Goal: Consume media (video, audio)

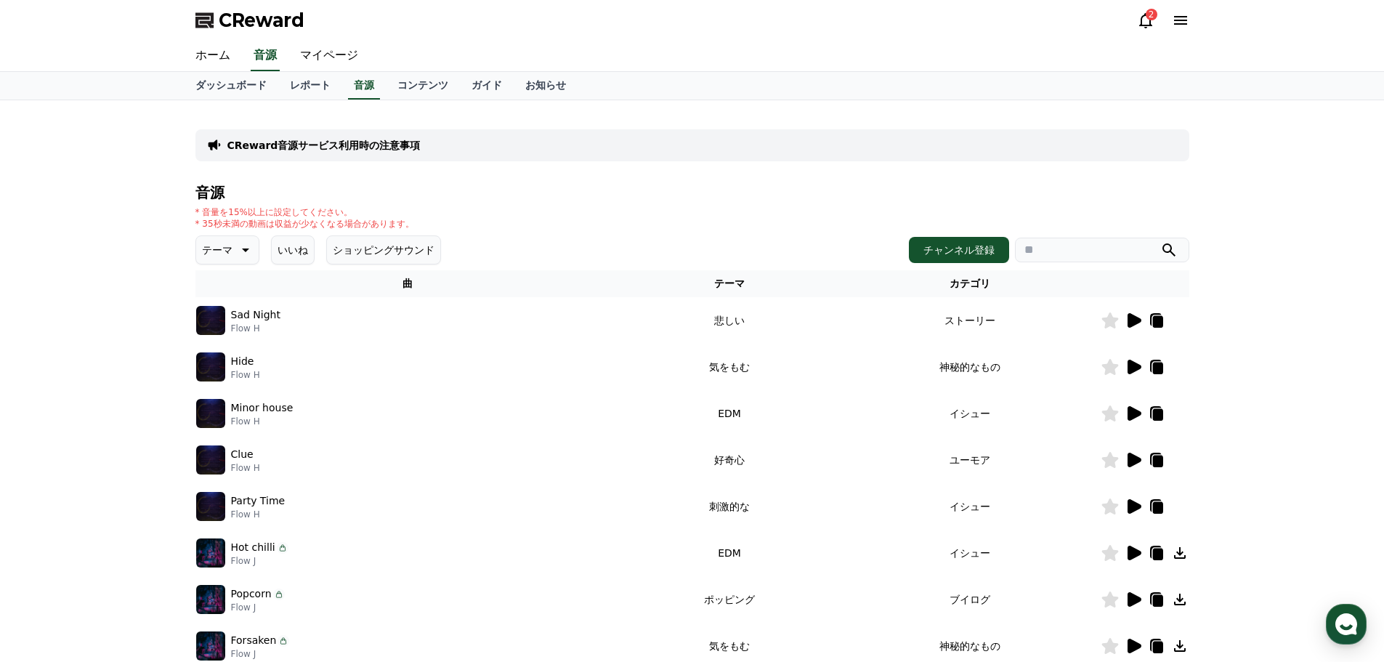
click at [235, 244] on icon at bounding box center [243, 249] width 17 height 17
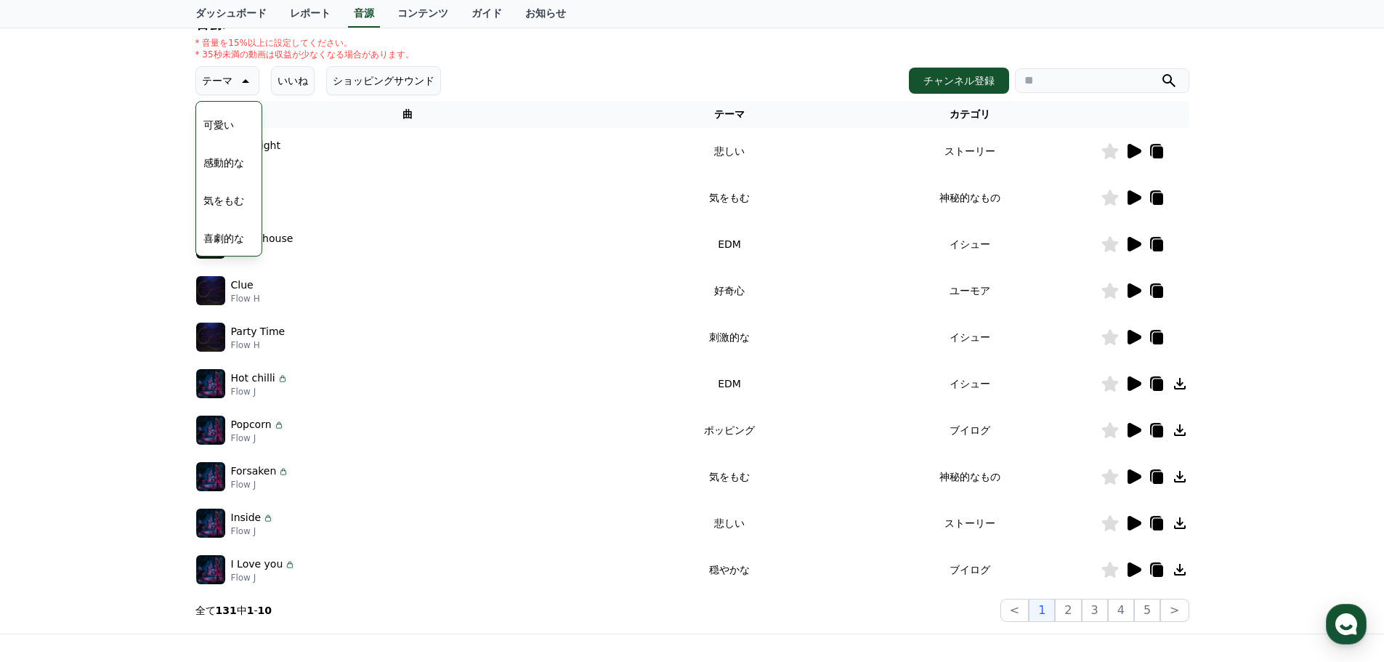
scroll to position [429, 0]
click at [226, 217] on button "悲しい" at bounding box center [219, 219] width 42 height 32
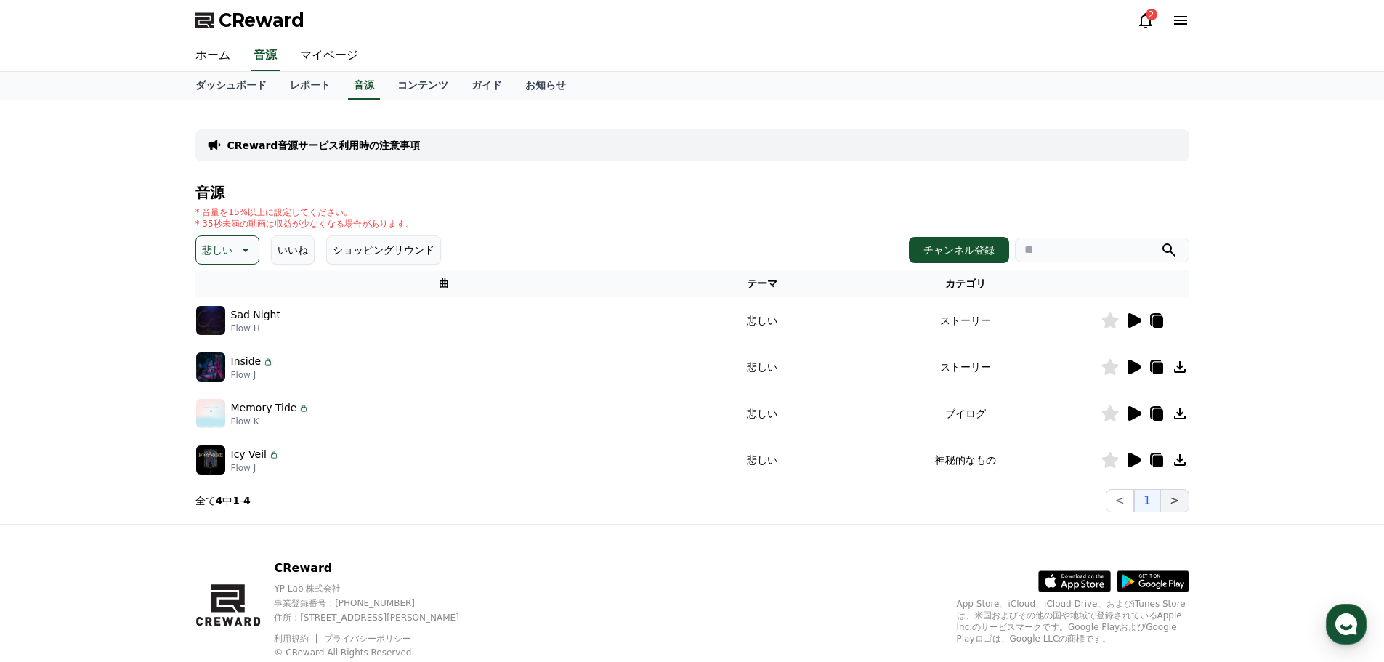
click at [1184, 501] on button ">" at bounding box center [1174, 500] width 28 height 23
click at [1139, 456] on icon at bounding box center [1133, 459] width 17 height 17
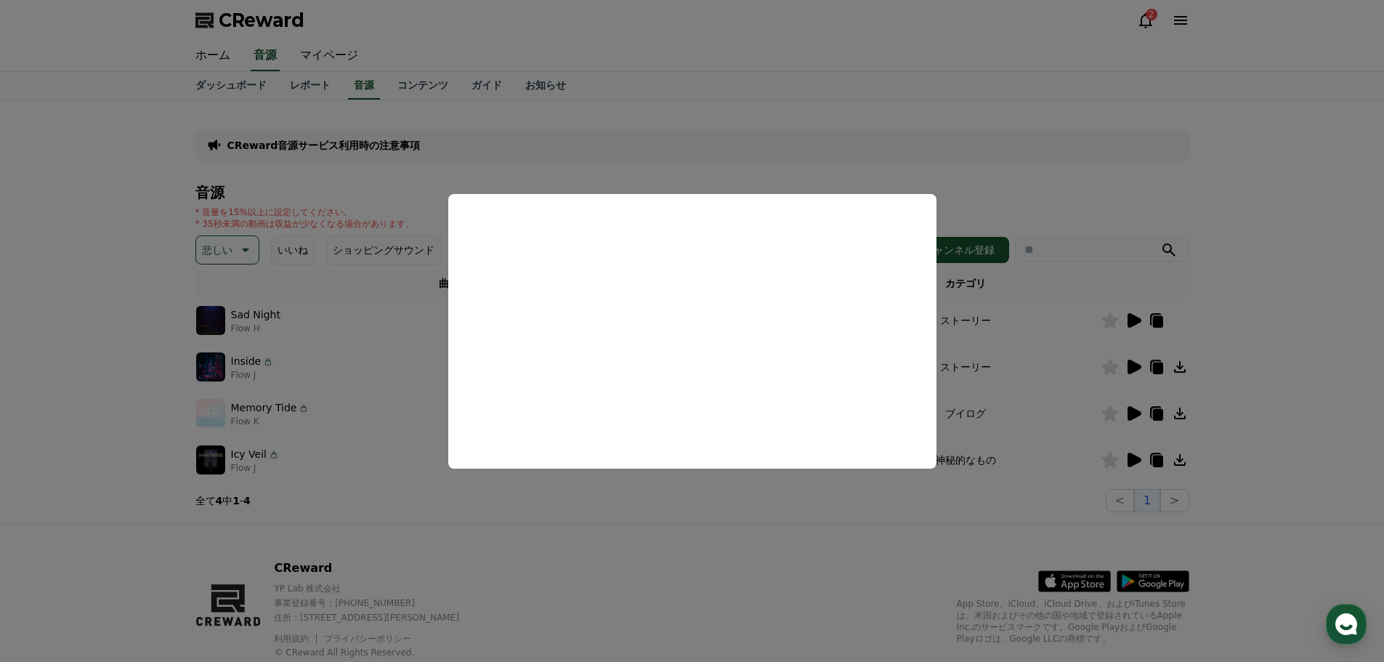
drag, startPoint x: 964, startPoint y: 492, endPoint x: 979, endPoint y: 488, distance: 15.9
click at [968, 491] on button "close modal" at bounding box center [692, 331] width 1384 height 662
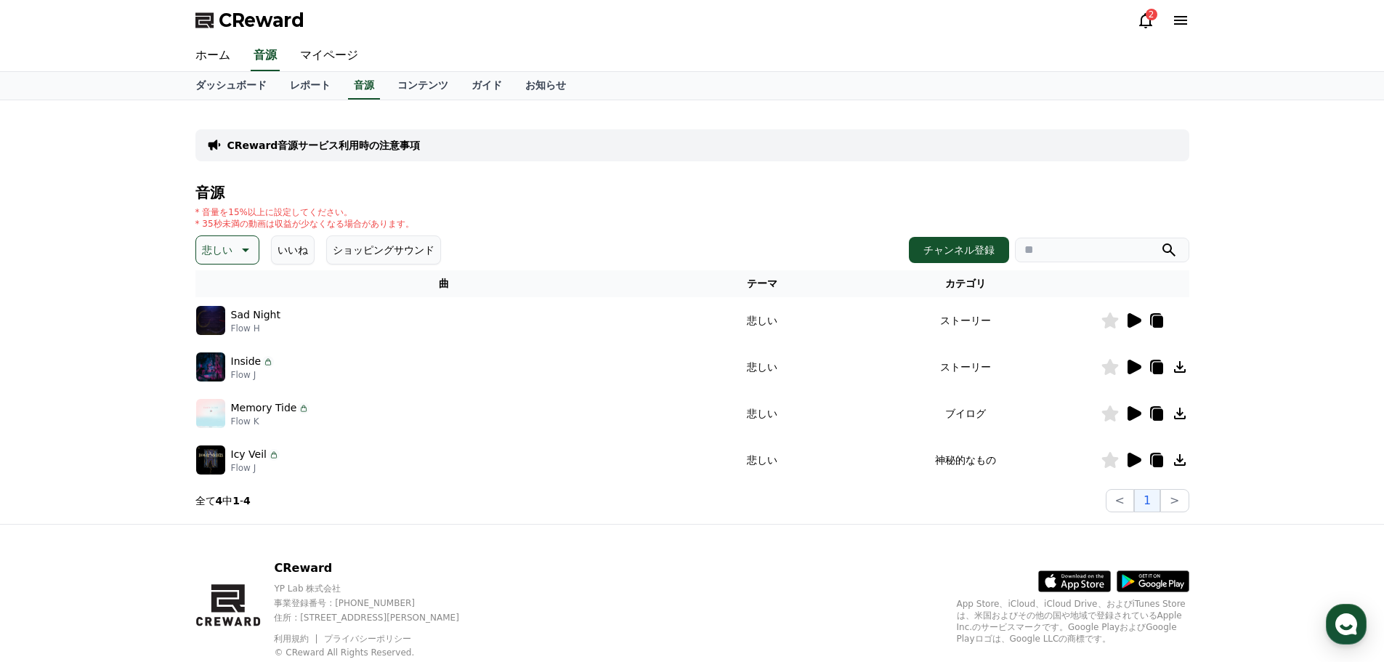
click at [1158, 461] on icon at bounding box center [1158, 462] width 10 height 12
click at [1131, 411] on icon at bounding box center [1135, 413] width 14 height 15
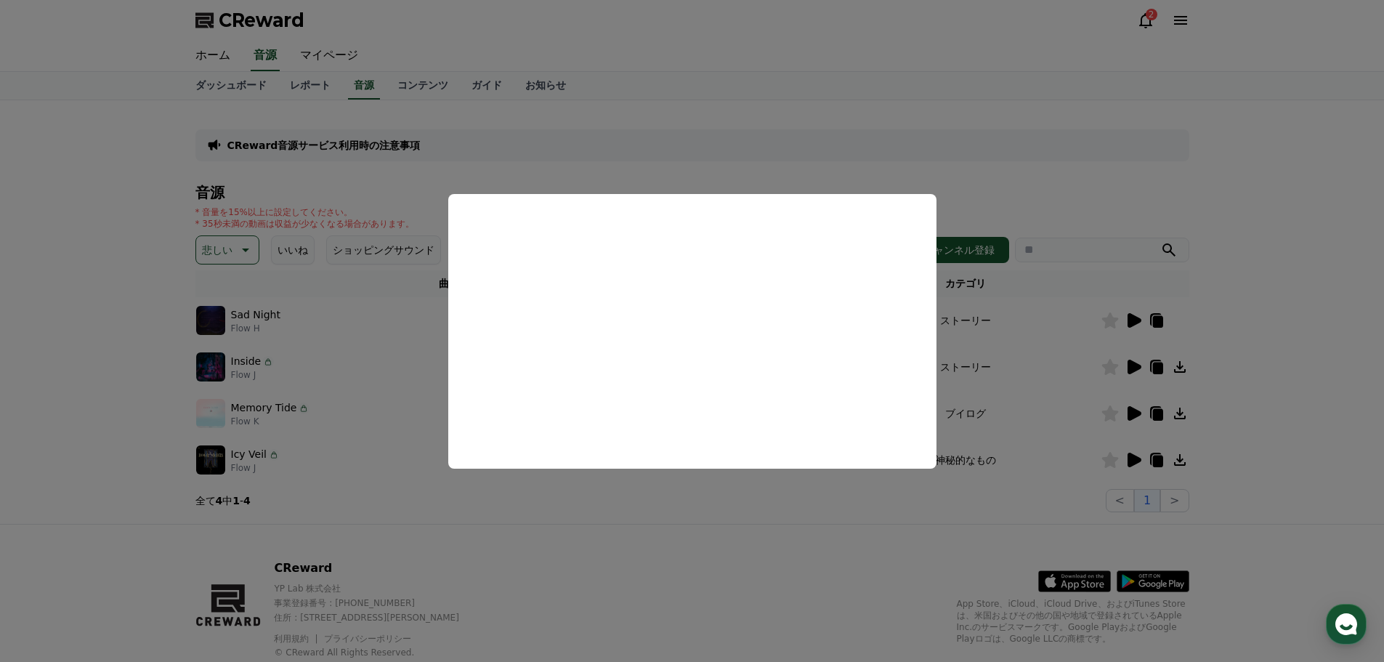
click at [1281, 364] on button "close modal" at bounding box center [692, 331] width 1384 height 662
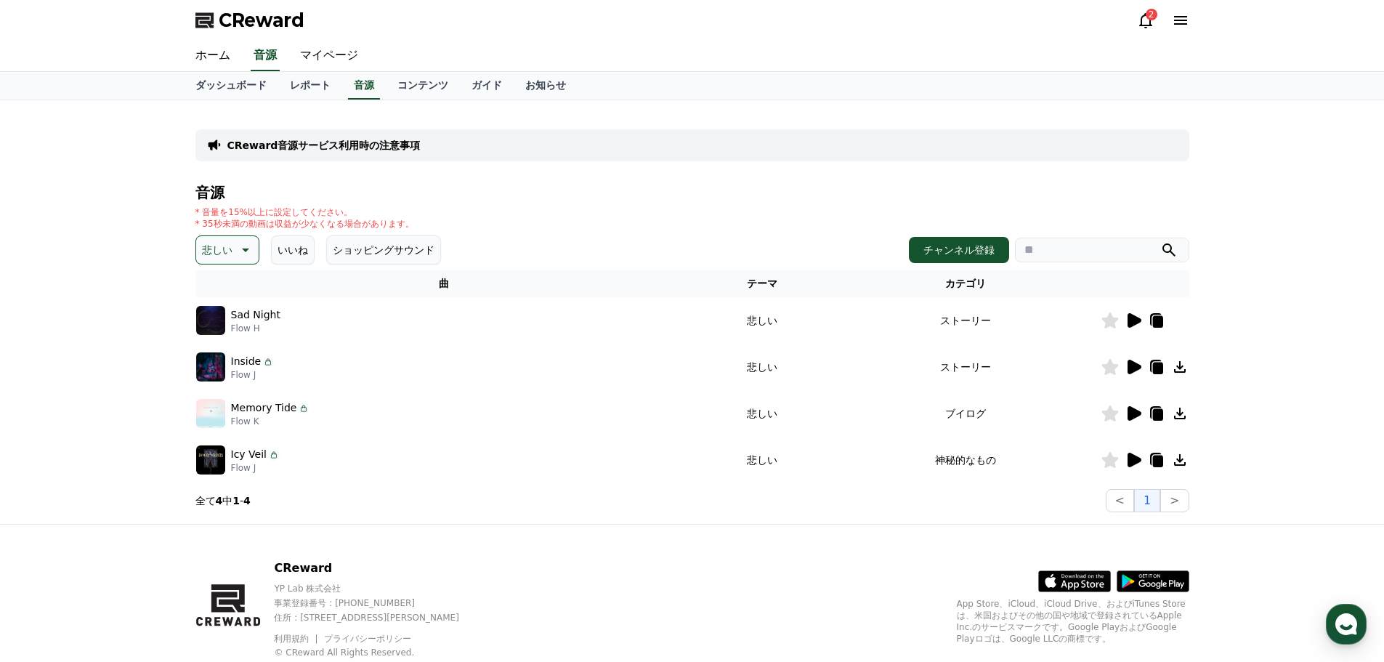
click at [1137, 365] on icon at bounding box center [1135, 367] width 14 height 15
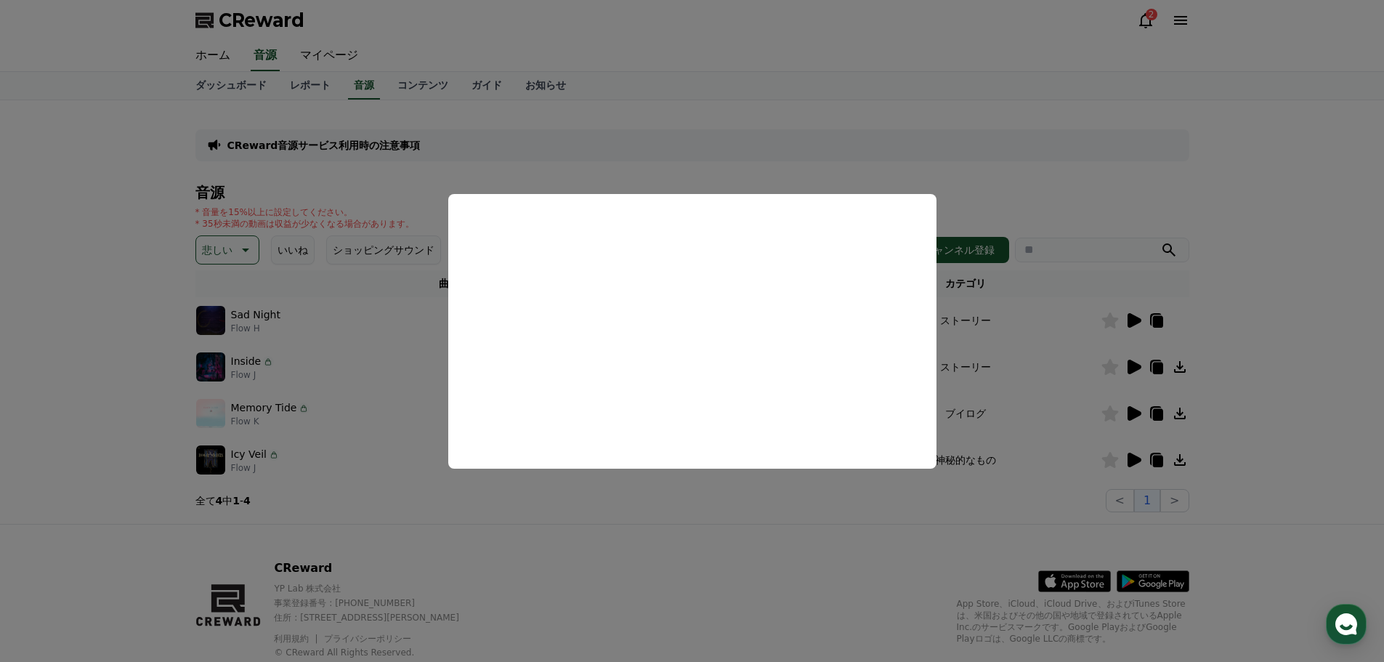
click at [1254, 360] on button "close modal" at bounding box center [692, 331] width 1384 height 662
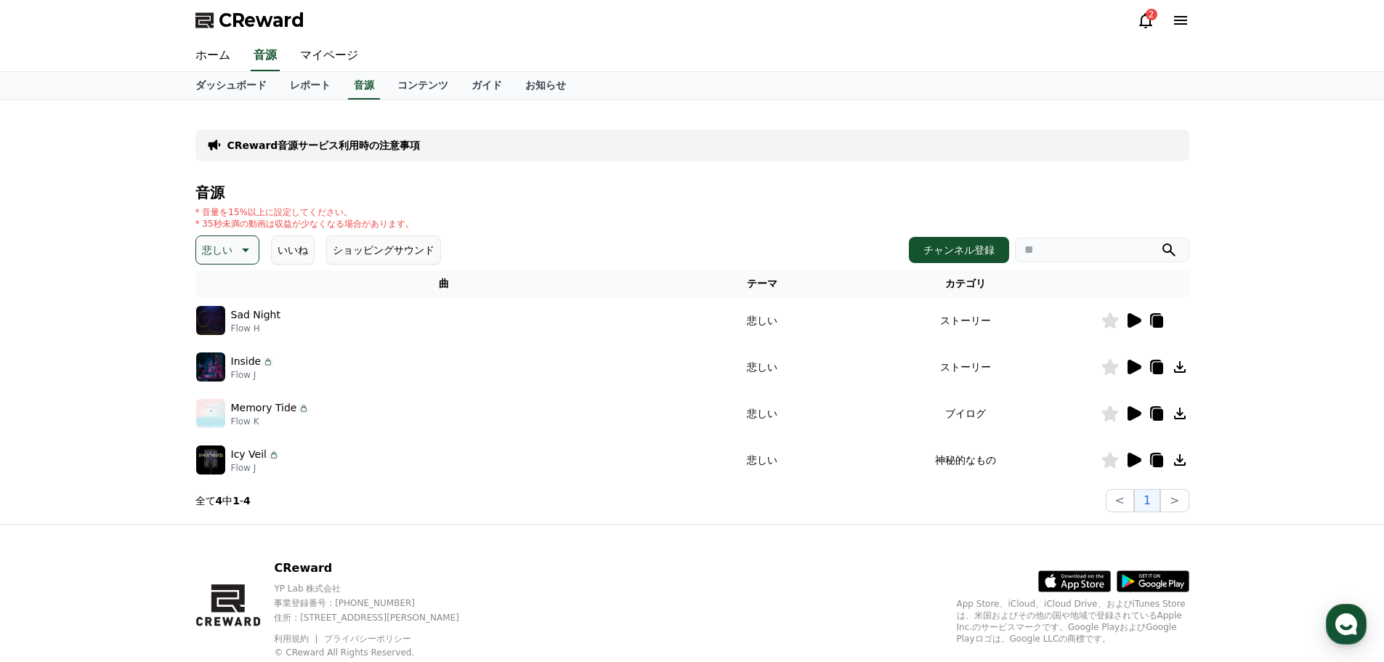
click at [1123, 317] on div at bounding box center [1145, 320] width 87 height 17
click at [1134, 325] on icon at bounding box center [1135, 320] width 14 height 15
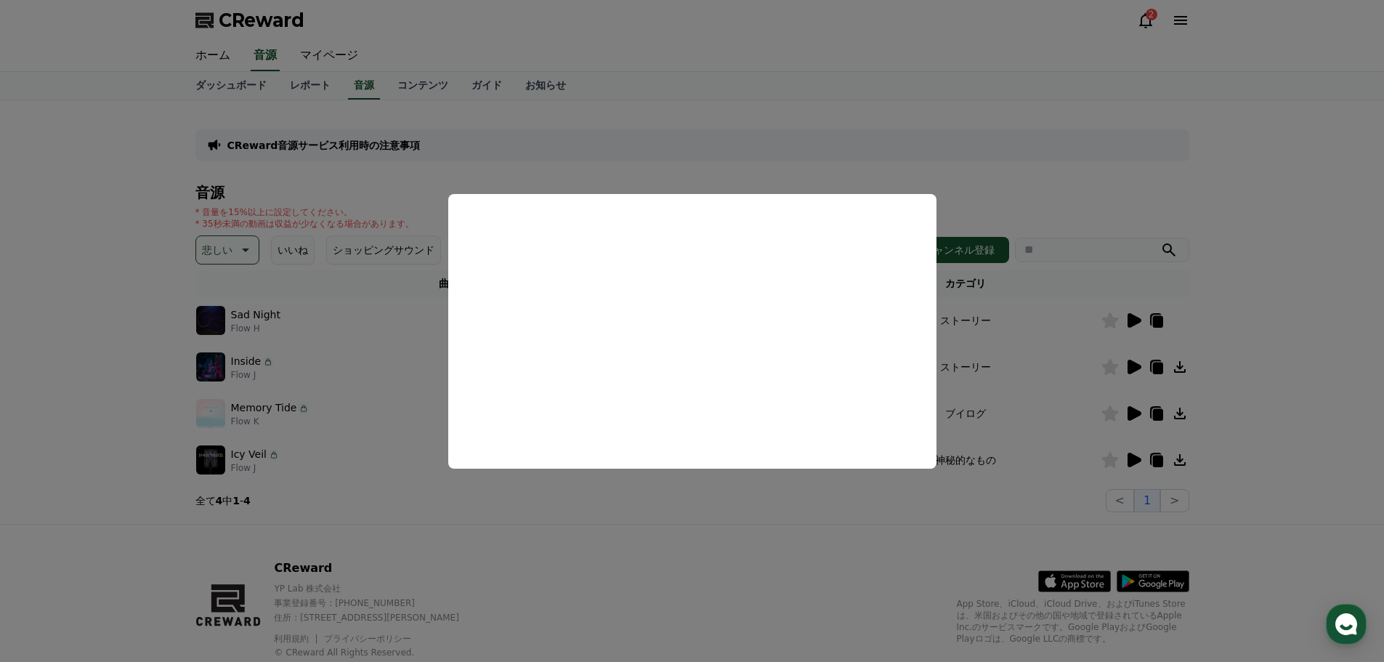
click at [627, 502] on button "close modal" at bounding box center [692, 331] width 1384 height 662
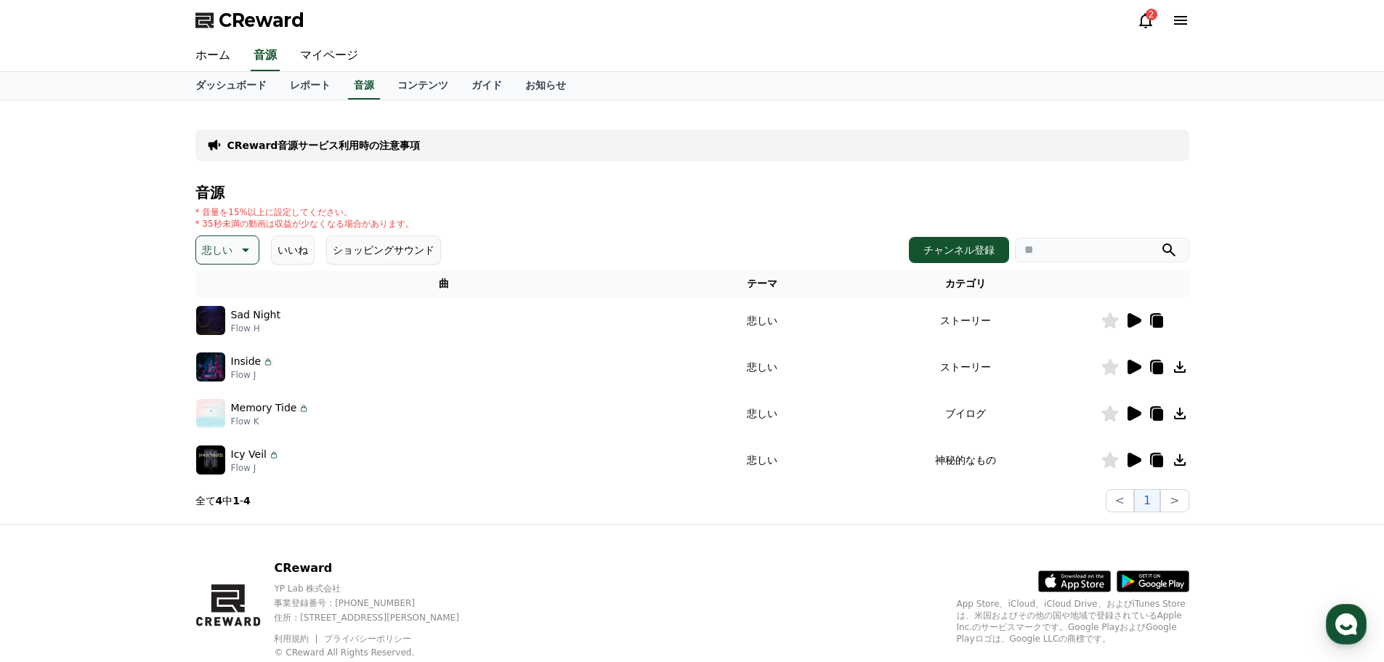
click at [1154, 317] on icon at bounding box center [1158, 322] width 10 height 12
click at [1130, 363] on icon at bounding box center [1135, 367] width 14 height 15
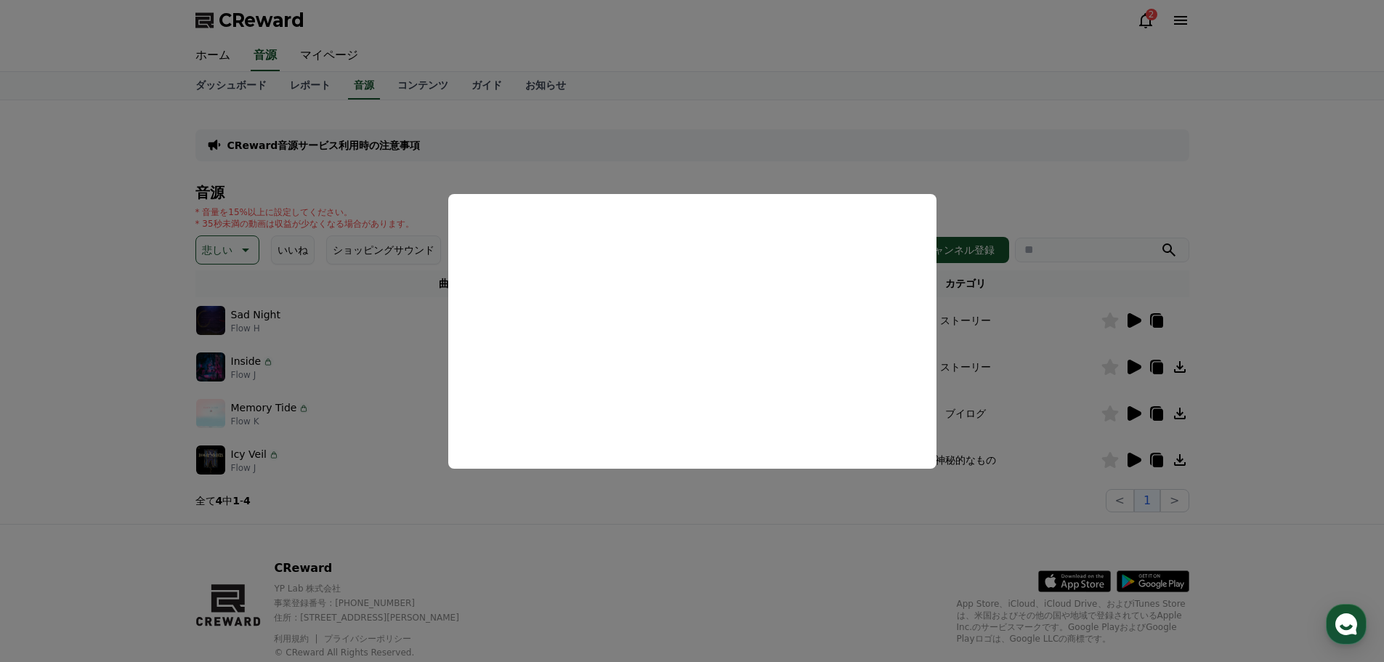
click at [1134, 318] on button "close modal" at bounding box center [692, 331] width 1384 height 662
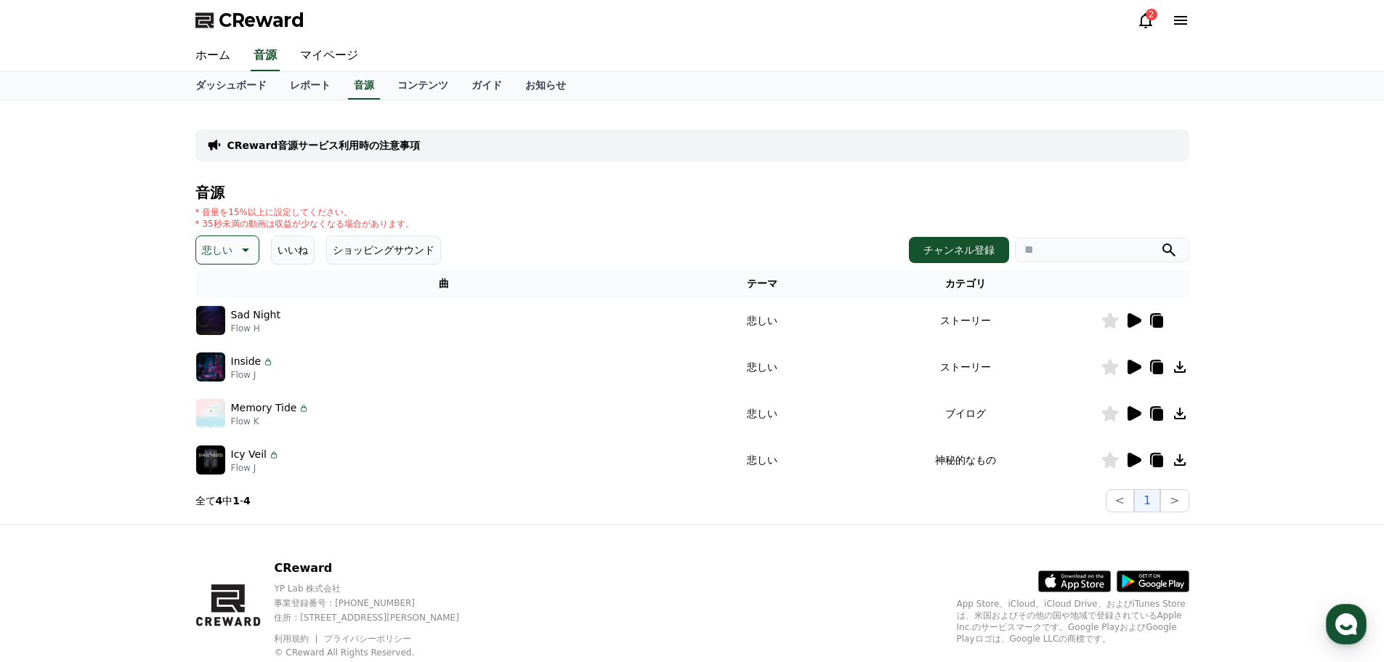
click at [1134, 318] on icon at bounding box center [1135, 320] width 14 height 15
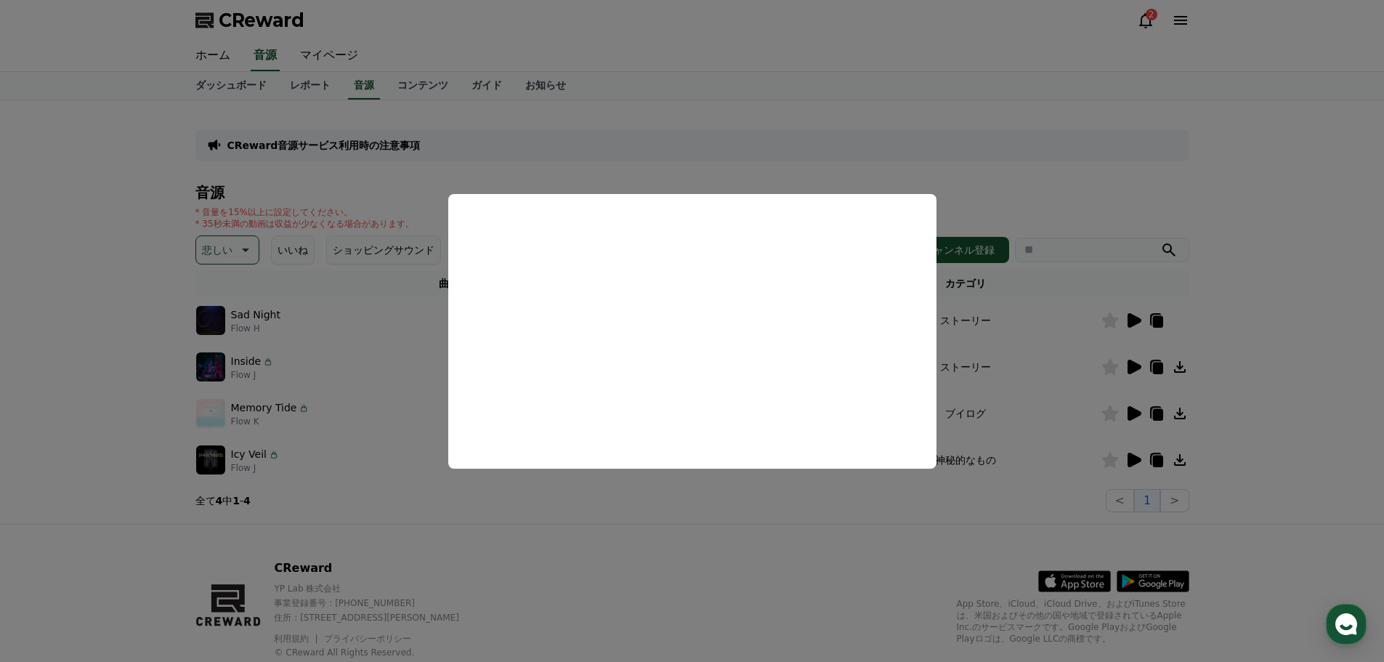
click at [635, 503] on button "close modal" at bounding box center [692, 331] width 1384 height 662
